Goal: Contribute content: Add original content to the website for others to see

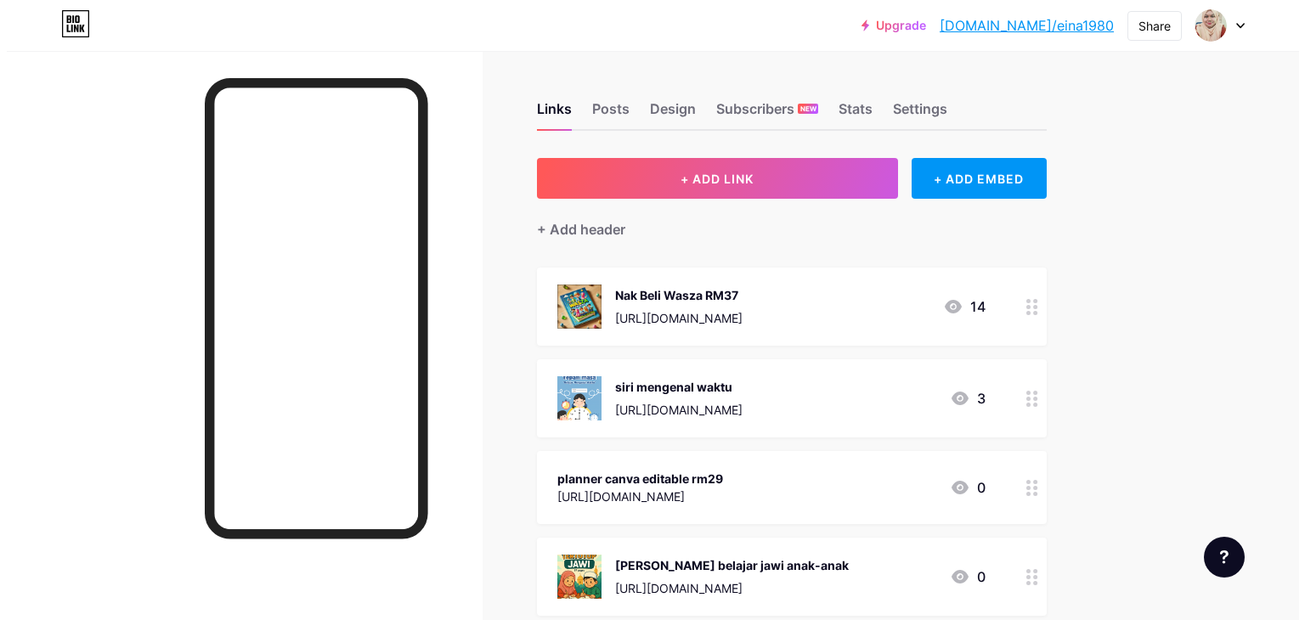
scroll to position [85, 0]
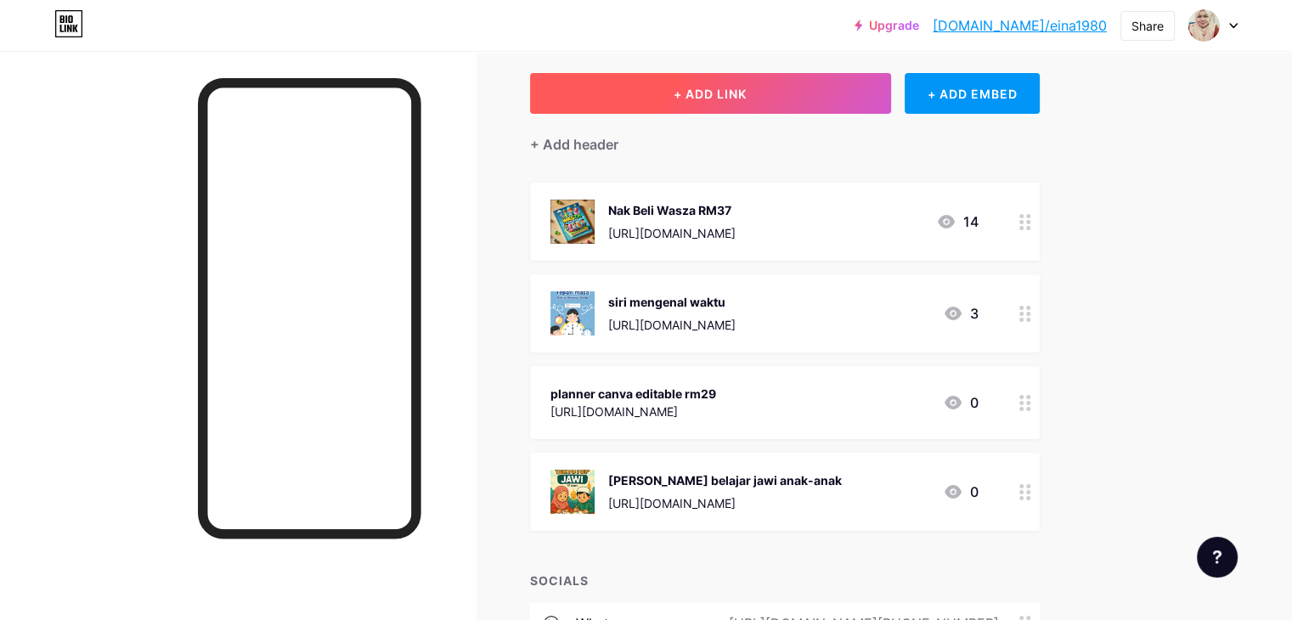
click at [747, 97] on span "+ ADD LINK" at bounding box center [710, 94] width 73 height 14
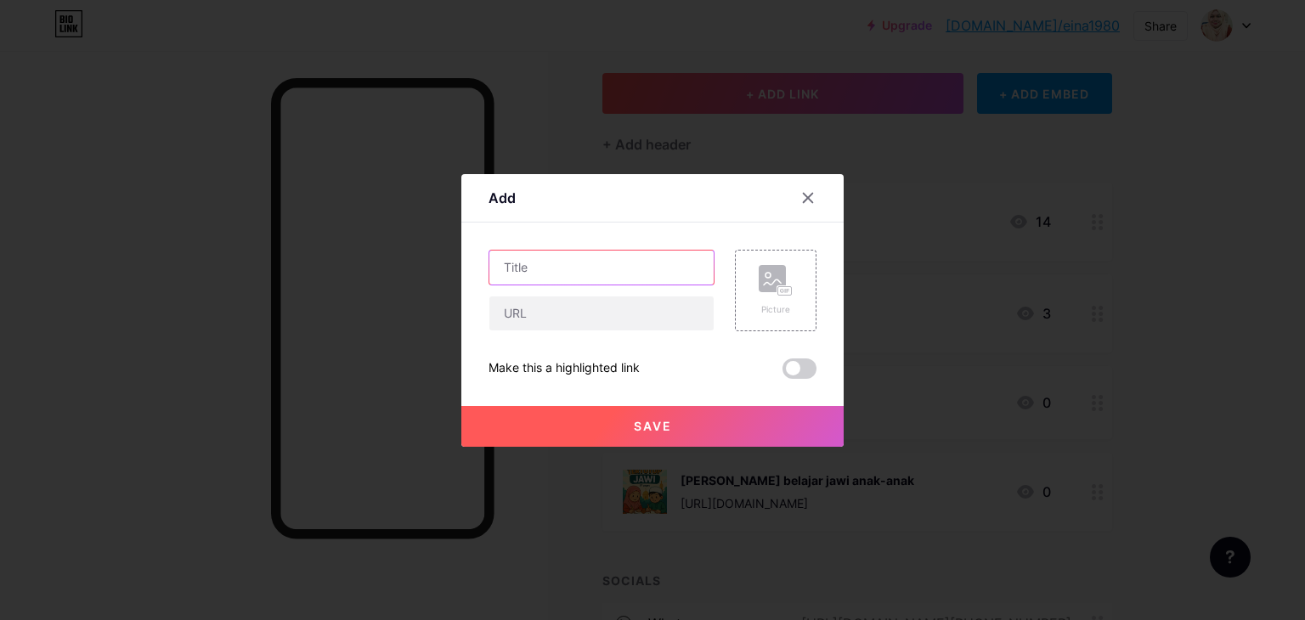
click at [636, 257] on input "text" at bounding box center [601, 268] width 224 height 34
type input "A"
type input "aktiviti menarik pra sekolah (katak dan arnab)"
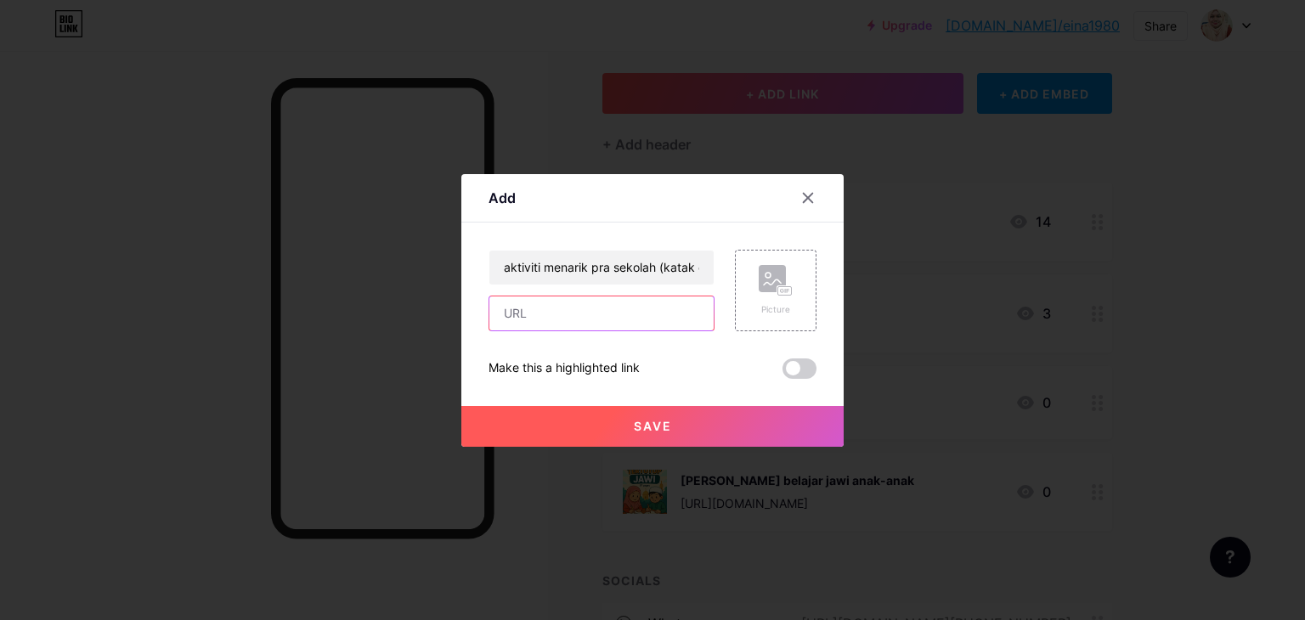
click at [557, 304] on input "text" at bounding box center [601, 314] width 224 height 34
paste input "[URL][DOMAIN_NAME]"
type input "[URL][DOMAIN_NAME]"
click at [765, 308] on div "Picture" at bounding box center [776, 309] width 34 height 13
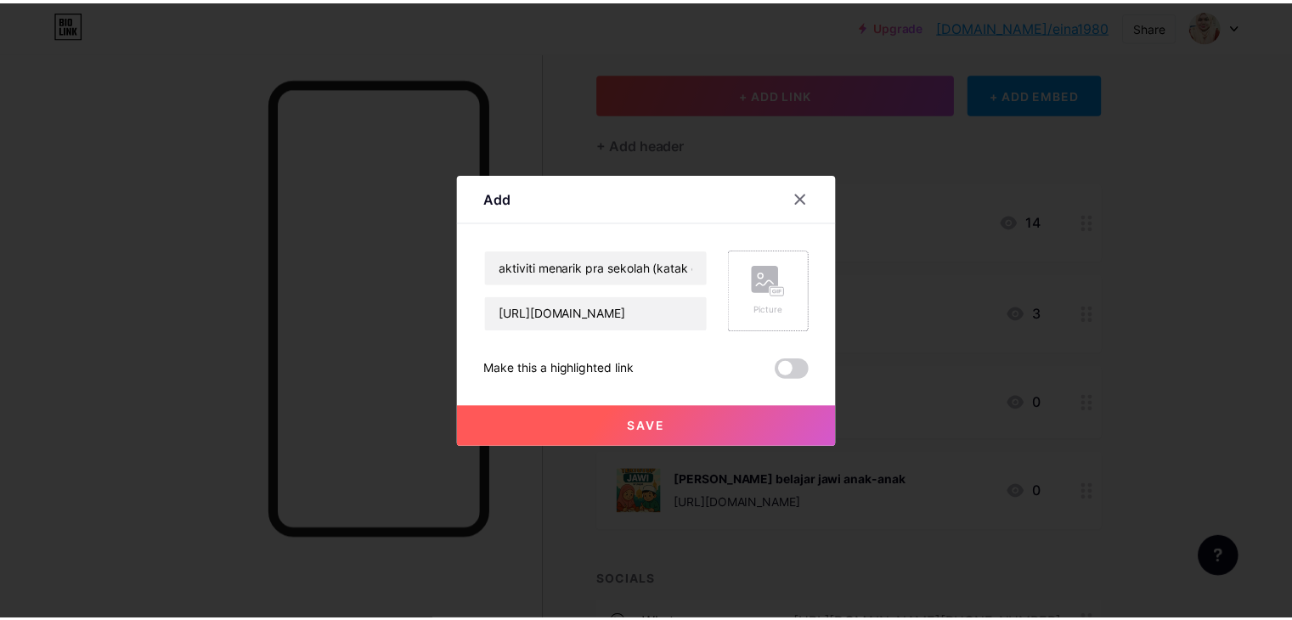
scroll to position [0, 0]
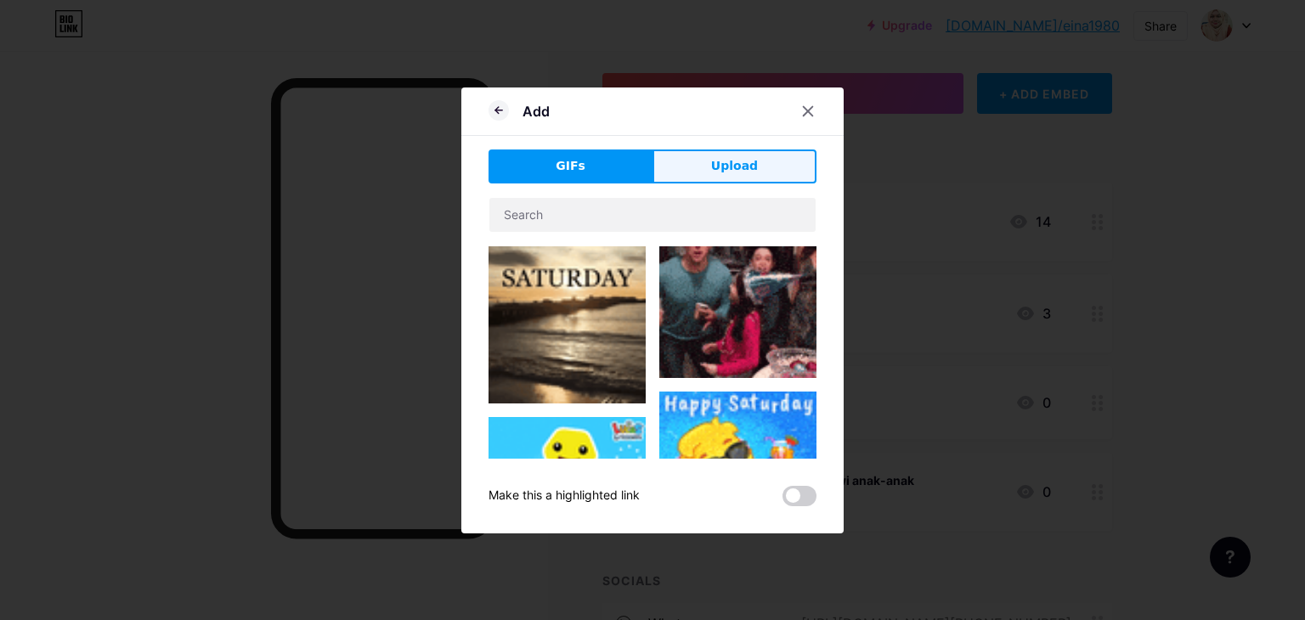
click at [738, 172] on span "Upload" at bounding box center [734, 166] width 47 height 18
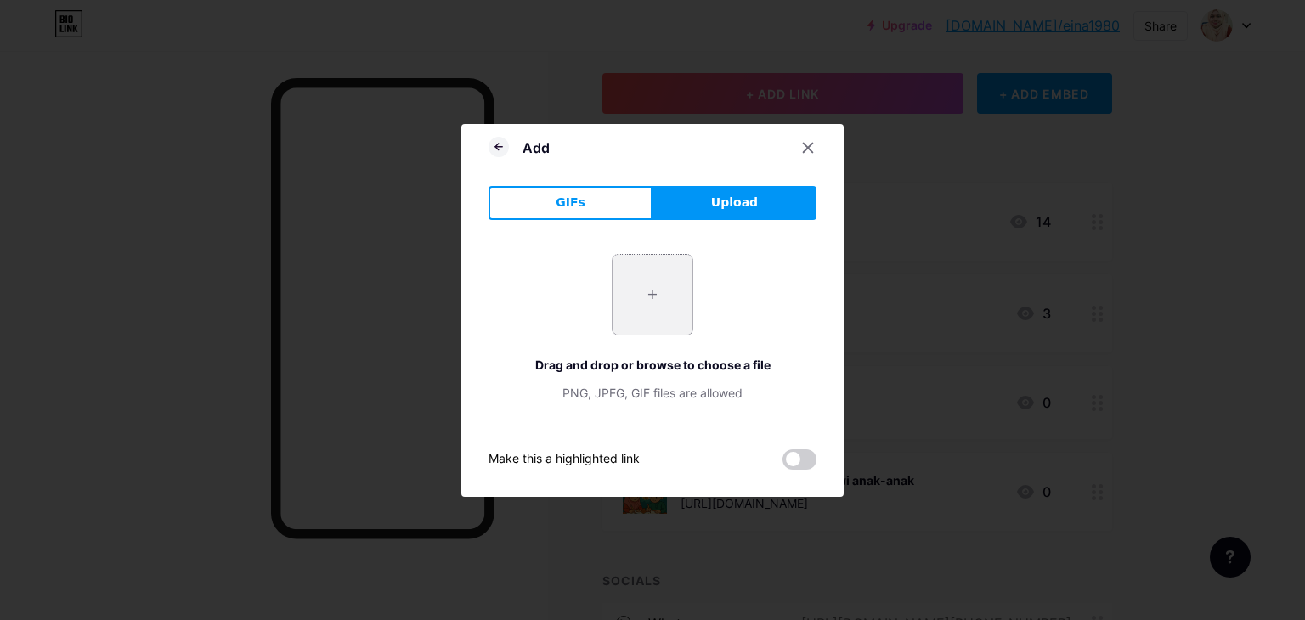
click at [649, 283] on input "file" at bounding box center [653, 295] width 80 height 80
type input "C:\fakepath\Muka Depan - Arnab dan Katak.jpg"
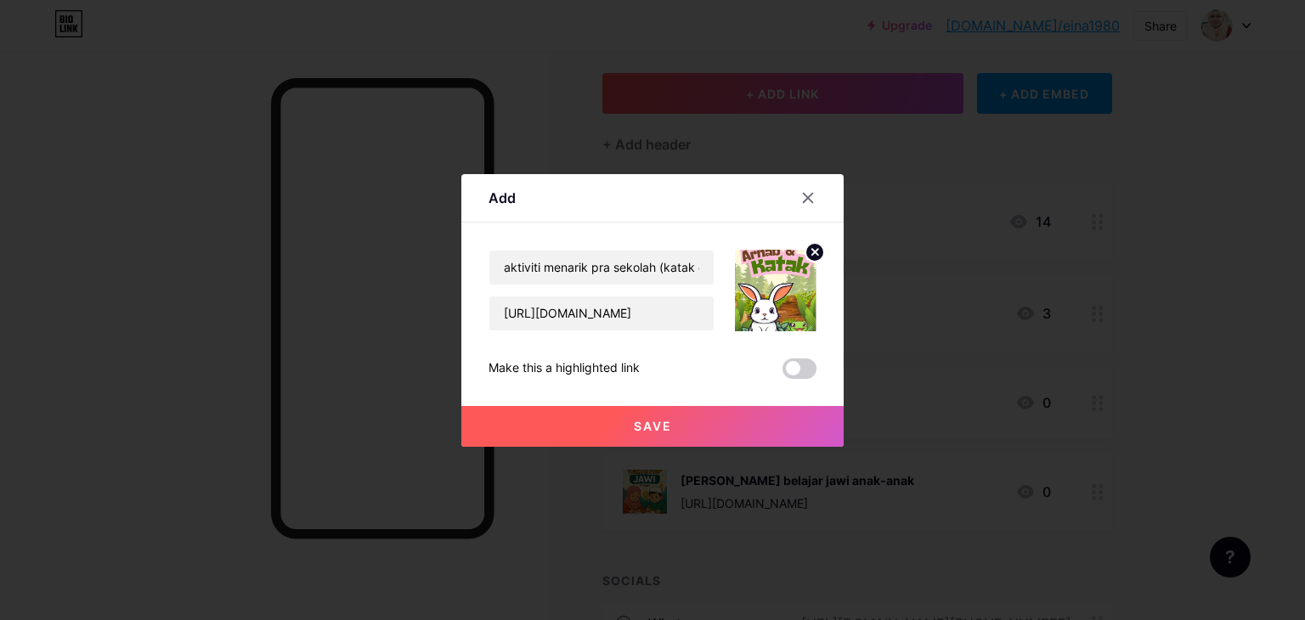
click at [672, 426] on button "Save" at bounding box center [652, 426] width 382 height 41
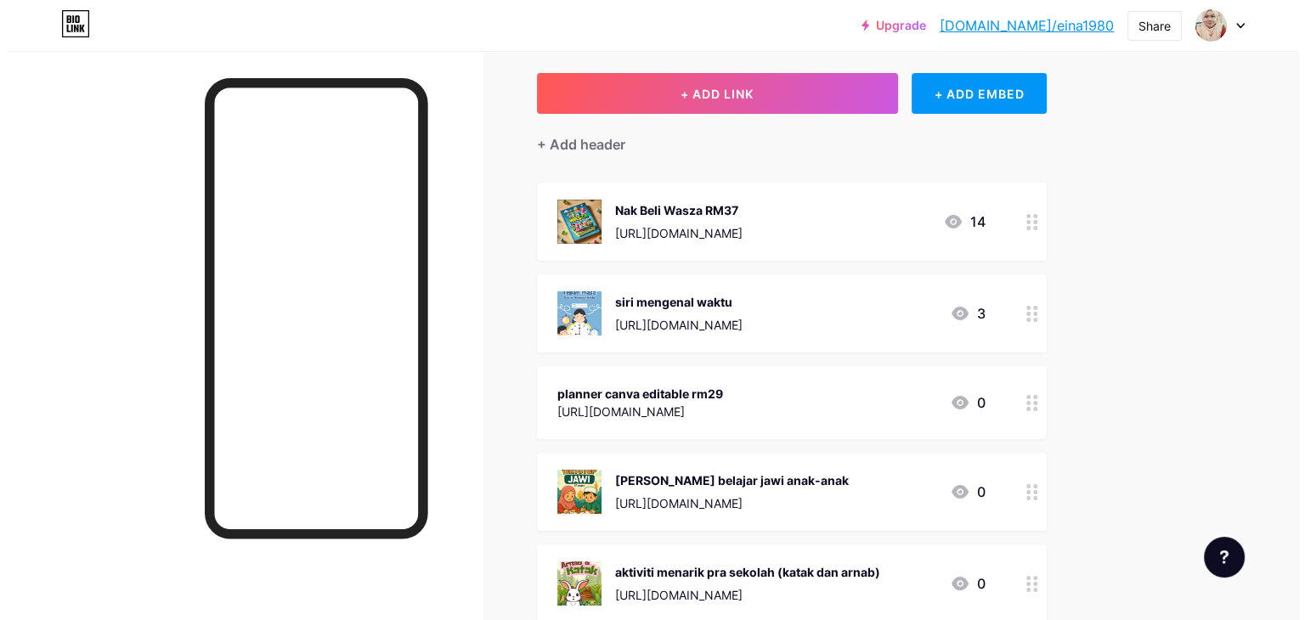
scroll to position [170, 0]
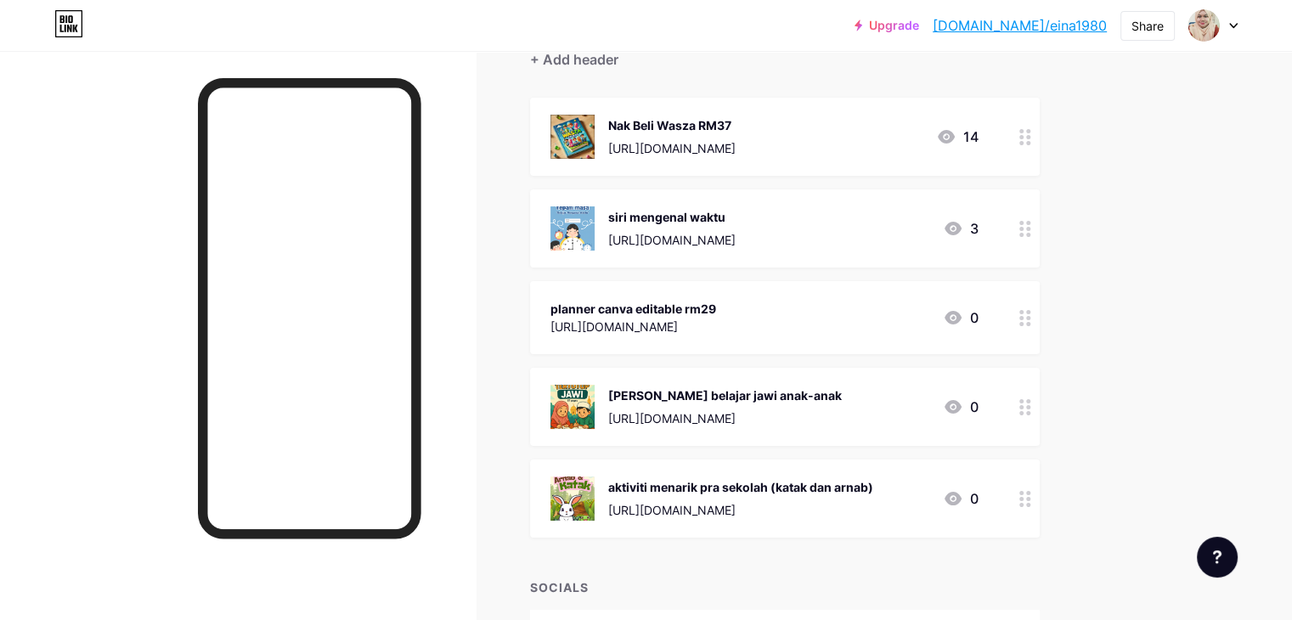
click at [715, 231] on div "[URL][DOMAIN_NAME]" at bounding box center [671, 240] width 127 height 18
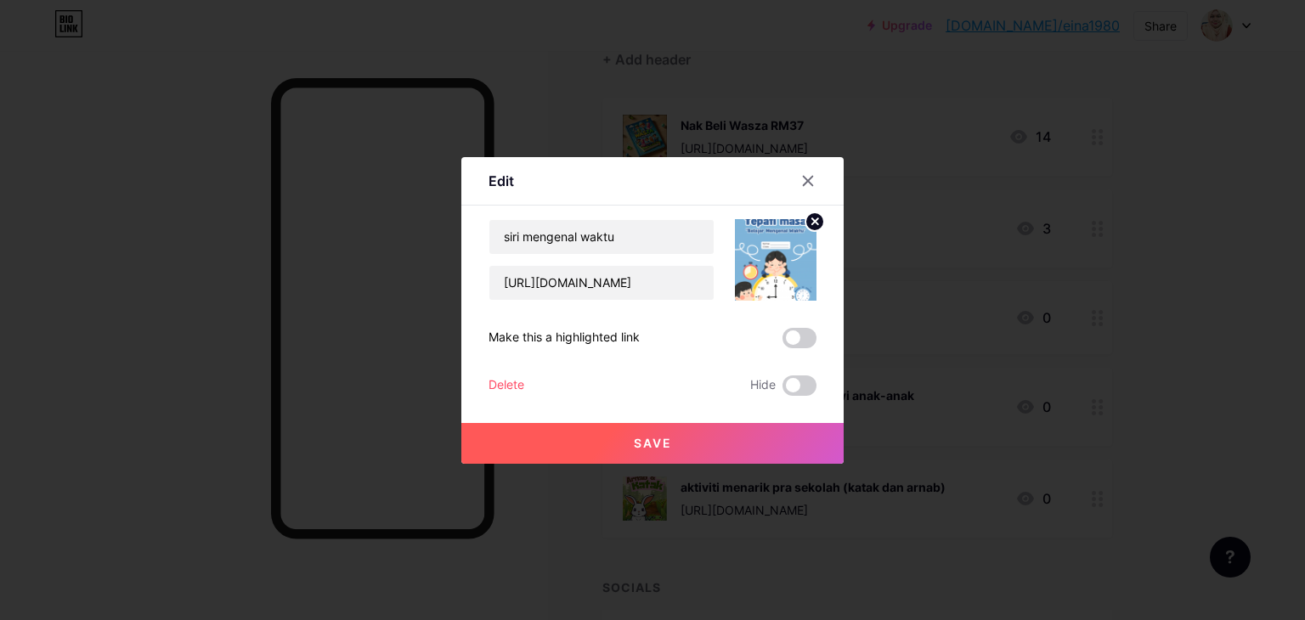
click at [1027, 204] on div at bounding box center [652, 310] width 1305 height 620
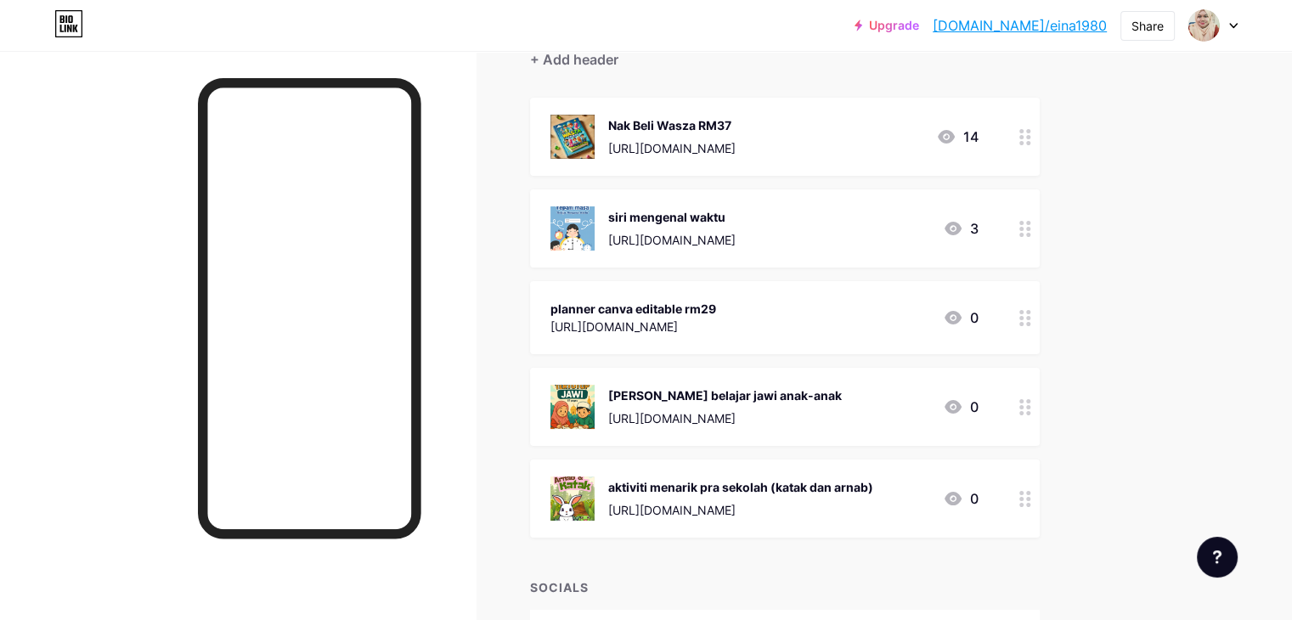
click at [736, 229] on div "siri mengenal waktu [URL][DOMAIN_NAME]" at bounding box center [671, 228] width 127 height 44
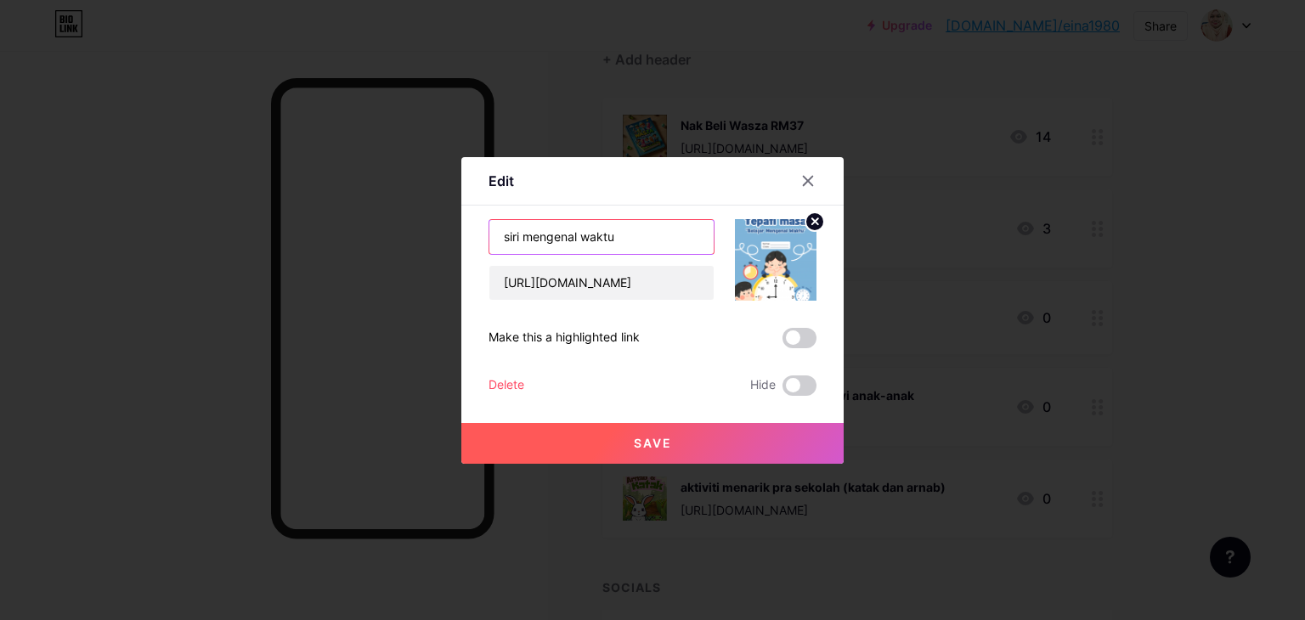
click at [659, 242] on input "siri mengenal waktu" at bounding box center [601, 237] width 224 height 34
type input "[PERSON_NAME] mengenal waktu RM7.00"
click at [630, 428] on button "Save" at bounding box center [652, 443] width 382 height 41
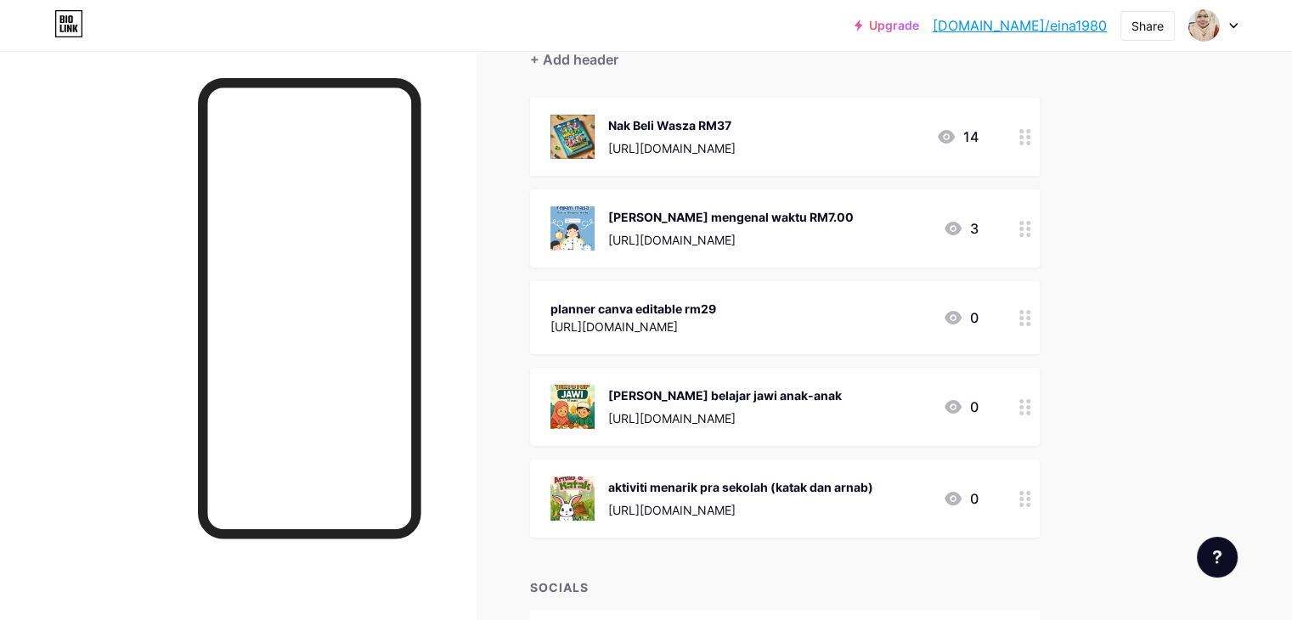
click at [842, 404] on div "[PERSON_NAME] belajar jawi anak-anak [URL][DOMAIN_NAME]" at bounding box center [725, 407] width 234 height 44
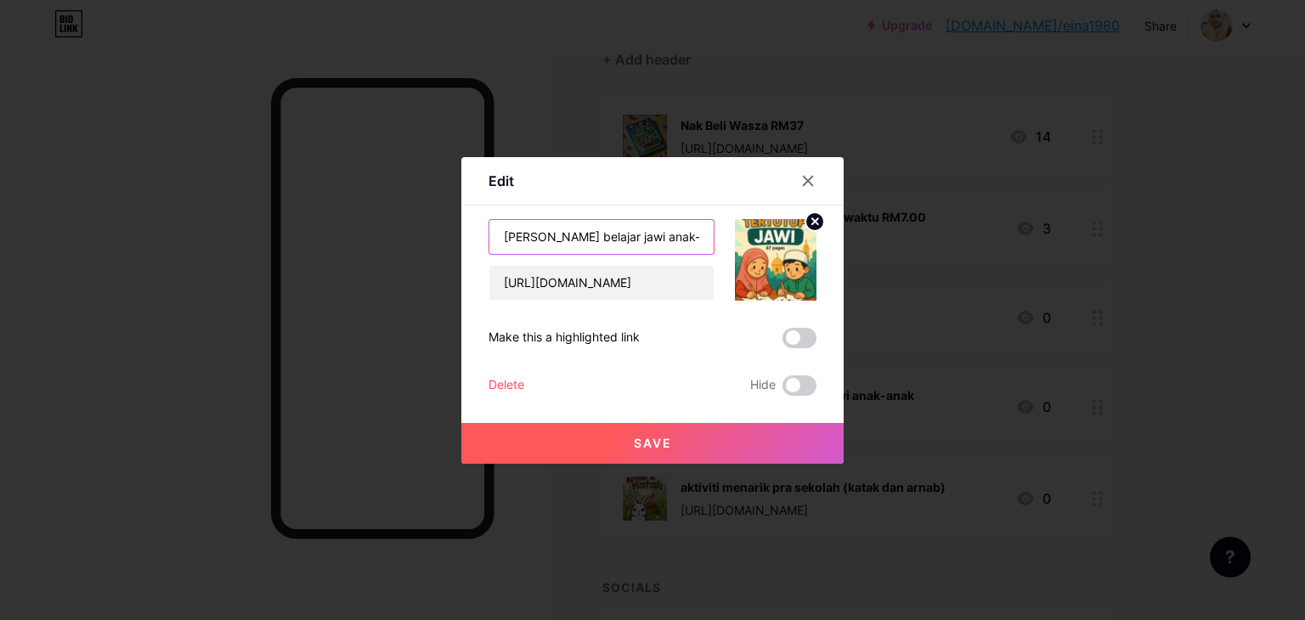
click at [669, 240] on input "[PERSON_NAME] belajar jawi anak-anak" at bounding box center [601, 237] width 224 height 34
type input "[PERSON_NAME] belajar jawi anak-anak RM15"
click at [675, 430] on button "Save" at bounding box center [652, 443] width 382 height 41
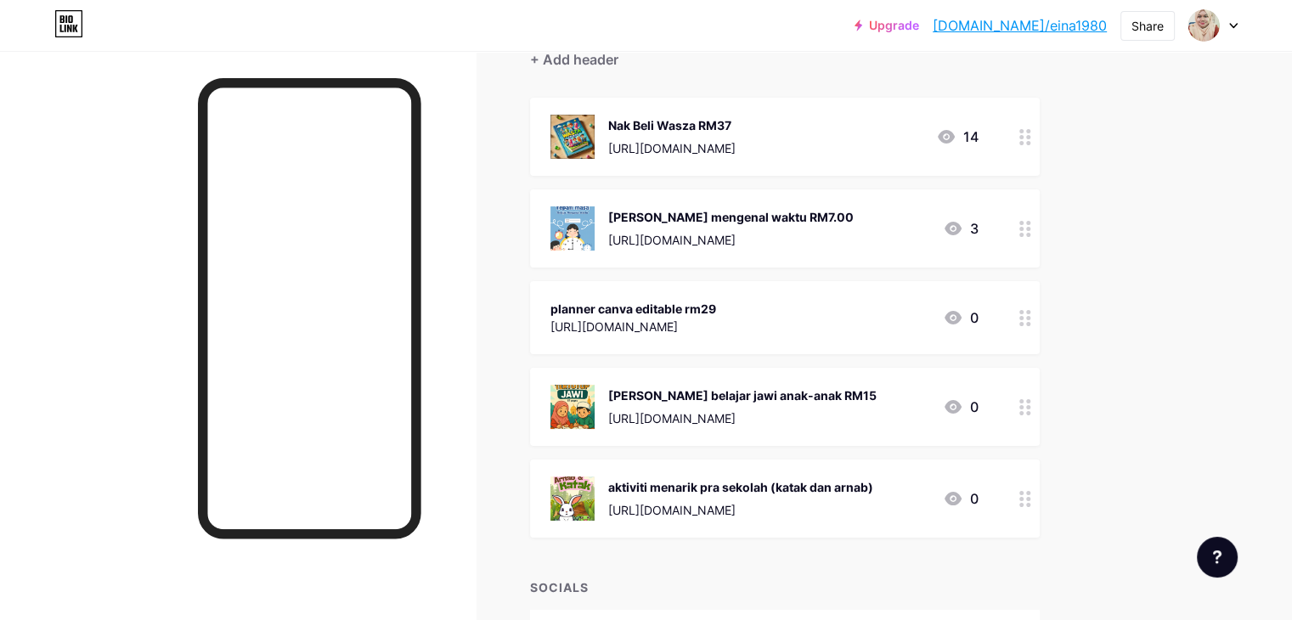
click at [874, 505] on div "[URL][DOMAIN_NAME]" at bounding box center [740, 510] width 265 height 18
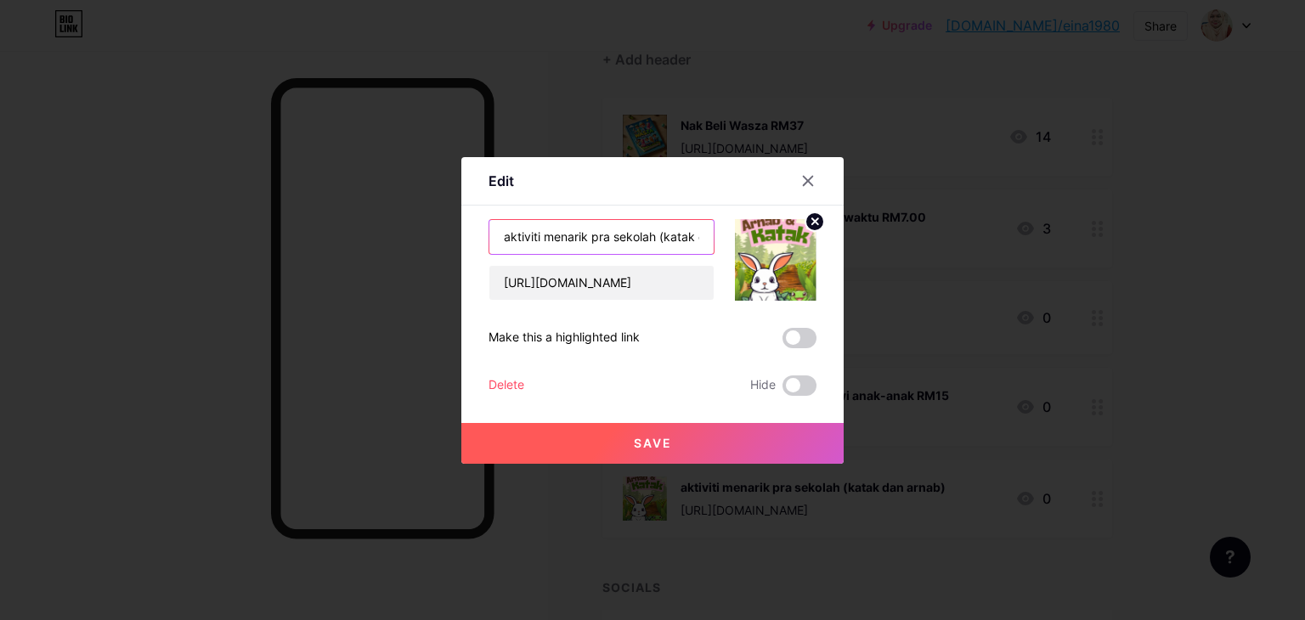
click at [682, 234] on input "aktiviti menarik pra sekolah (katak dan arnab)" at bounding box center [601, 237] width 224 height 34
type input "aktiviti menarik pra sekolah (katak dan arnab) RM8"
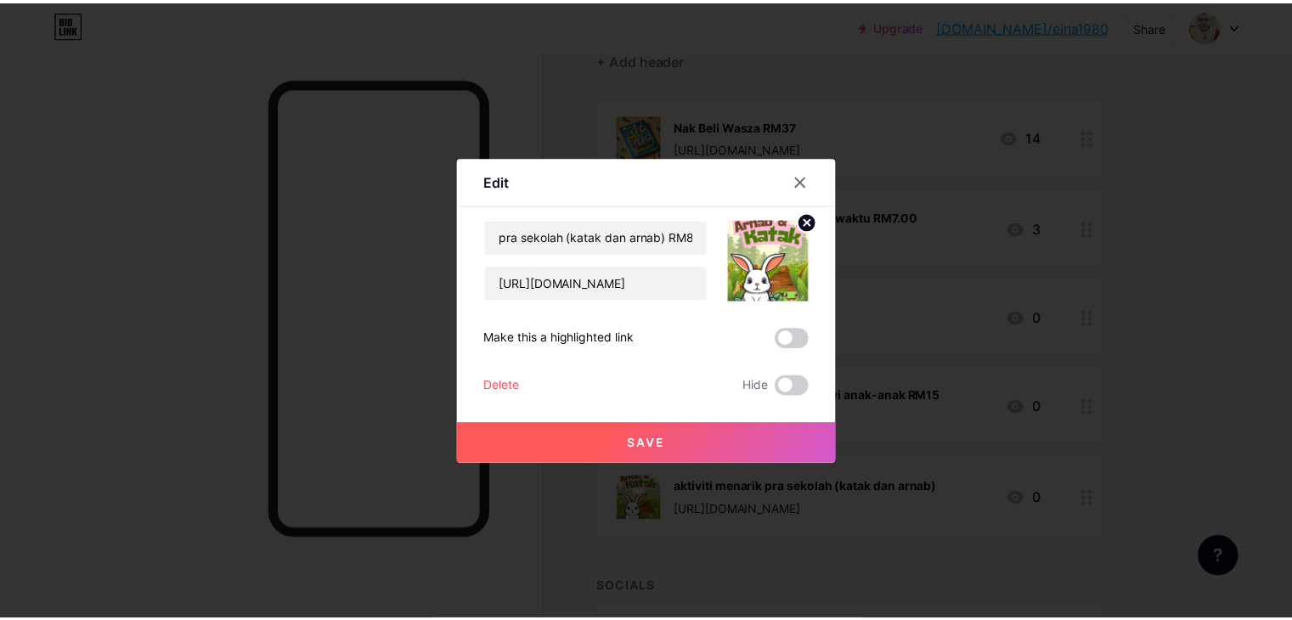
scroll to position [0, 0]
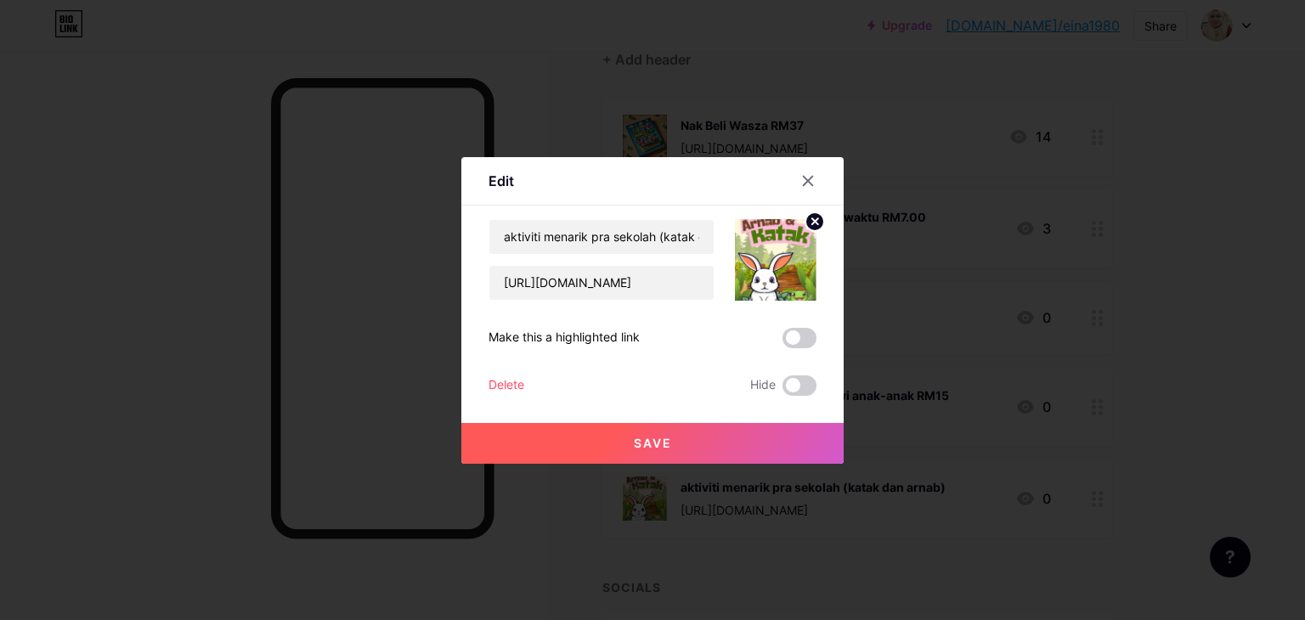
click at [607, 427] on button "Save" at bounding box center [652, 443] width 382 height 41
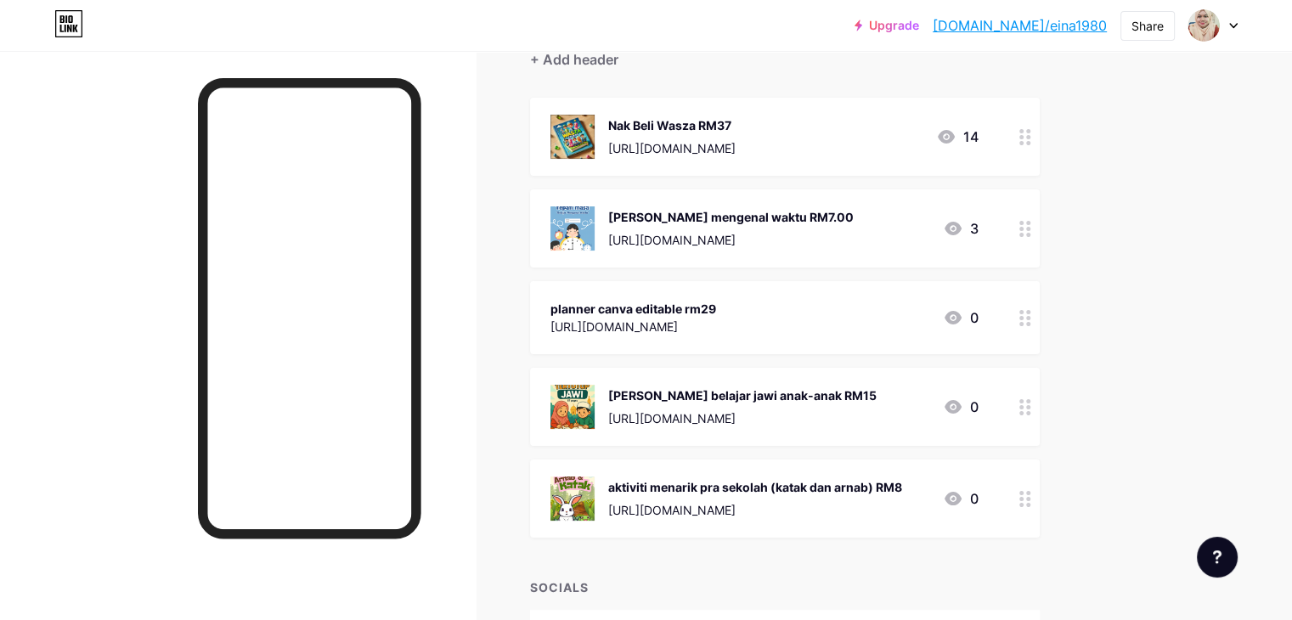
click at [476, 386] on div at bounding box center [238, 361] width 476 height 620
click at [1237, 20] on div "Upgrade [DOMAIN_NAME]/eina19... [DOMAIN_NAME]/eina1980 Share Switch accounts ei…" at bounding box center [646, 25] width 1292 height 31
click at [1234, 25] on icon at bounding box center [1234, 26] width 8 height 6
click at [1060, 249] on li "Logout" at bounding box center [1132, 239] width 211 height 46
click at [1060, 242] on li "Logout" at bounding box center [1132, 239] width 211 height 46
